Goal: Find specific page/section: Find specific page/section

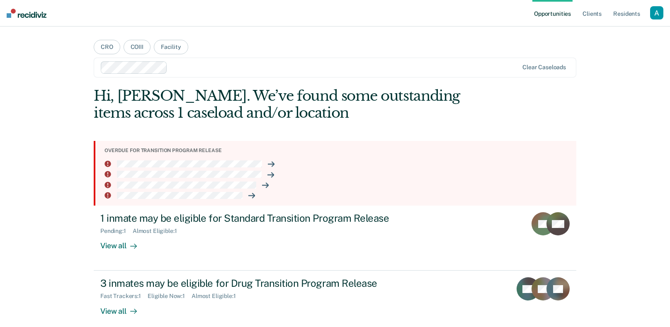
click at [598, 69] on div "Opportunities Client s Resident s Profile How it works Log Out CRO COIII Facili…" at bounding box center [335, 184] width 670 height 369
click at [630, 67] on div "Opportunities Client s Resident s Profile How it works Log Out CRO COIII Facili…" at bounding box center [335, 184] width 670 height 369
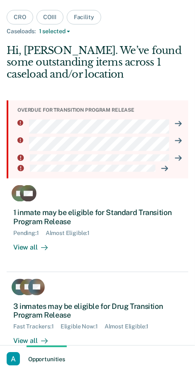
click at [19, 327] on div "button" at bounding box center [13, 358] width 13 height 13
click at [110, 199] on div at bounding box center [97, 186] width 195 height 372
click at [27, 327] on link "Opportunities" at bounding box center [47, 358] width 40 height 27
click at [16, 327] on div "button" at bounding box center [13, 358] width 13 height 13
click at [161, 73] on div at bounding box center [97, 186] width 195 height 372
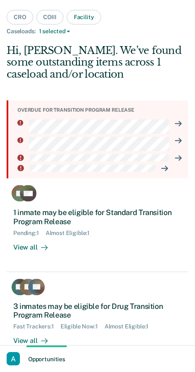
click at [92, 13] on button "Facility" at bounding box center [84, 17] width 34 height 15
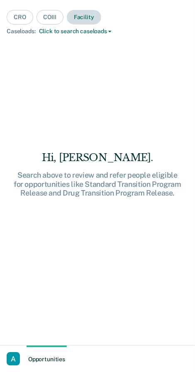
click at [90, 20] on button "Facility" at bounding box center [84, 17] width 34 height 15
click at [24, 14] on button "CRO" at bounding box center [20, 17] width 27 height 15
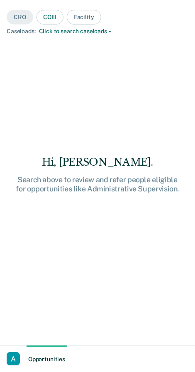
click at [51, 18] on button "COIII" at bounding box center [49, 17] width 27 height 15
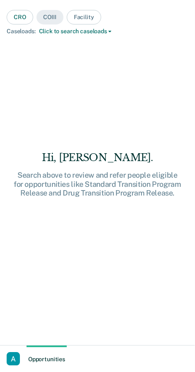
click at [30, 15] on button "CRO" at bounding box center [20, 17] width 27 height 15
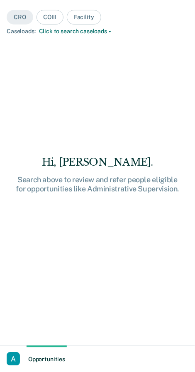
click at [76, 116] on div "Hi, [PERSON_NAME]. Search above to review and refer people eligible for opportu…" at bounding box center [98, 175] width 182 height 260
click at [134, 163] on div "Hi, [PERSON_NAME]." at bounding box center [98, 162] width 182 height 12
click at [47, 20] on button "COIII" at bounding box center [49, 17] width 27 height 15
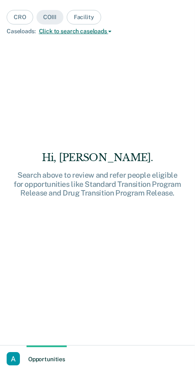
click at [78, 32] on button "Click to search caseloads" at bounding box center [75, 31] width 79 height 7
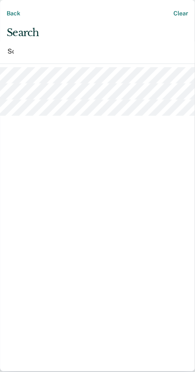
type input "Sol"
click at [19, 13] on button "Back" at bounding box center [13, 14] width 13 height 14
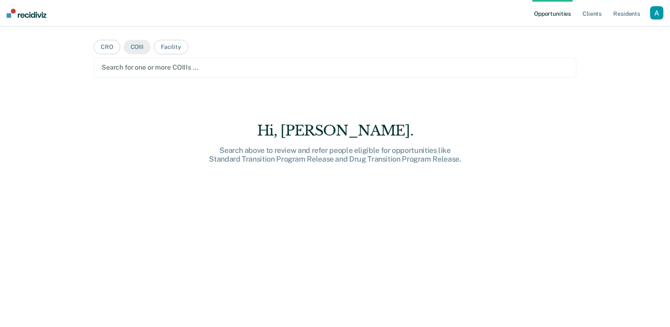
click at [660, 26] on div "Opportunities Client s Resident s Profile How it works Log Out" at bounding box center [597, 13] width 131 height 27
click at [658, 21] on div "Profile How it works Log Out" at bounding box center [656, 14] width 13 height 16
click at [656, 14] on div "button" at bounding box center [656, 12] width 13 height 13
click at [604, 126] on div "Opportunities Client s Resident s Profile How it works Log Out CRO COIII Facili…" at bounding box center [335, 163] width 670 height 327
